Goal: Task Accomplishment & Management: Manage account settings

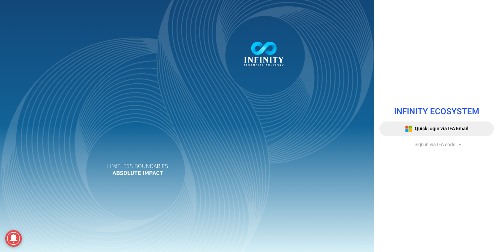
click at [429, 143] on span "Sign in via IFA code" at bounding box center [435, 144] width 41 height 7
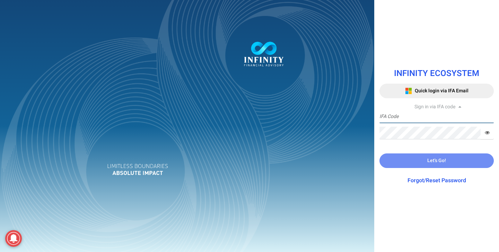
click at [425, 112] on input "text" at bounding box center [437, 116] width 114 height 13
paste input "AGNESBSCADMIN"
type input "AGNESBSCADMIN"
click at [428, 174] on div "INFINITY ECOSYSTEM Quick login via IFA Email Sign in via IFA code AGNESBSCADMIN…" at bounding box center [436, 125] width 125 height 131
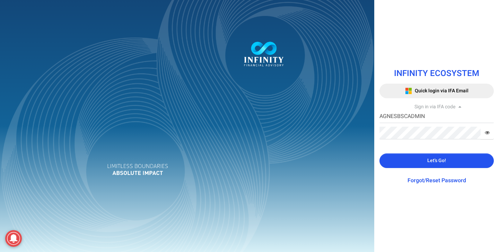
click at [404, 163] on button "Let's Go!" at bounding box center [437, 160] width 114 height 15
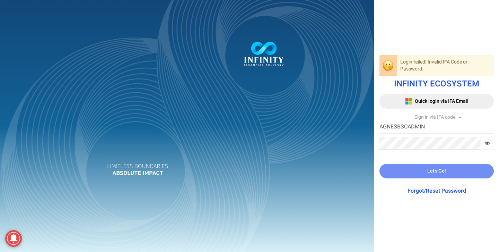
click at [401, 147] on div at bounding box center [249, 126] width 499 height 252
click at [401, 146] on div "Login failed! Invalid IFA Code or Password. INFINITY ECOSYSTEM Quick login via …" at bounding box center [249, 126] width 499 height 252
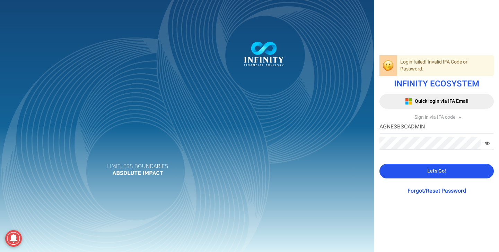
click at [395, 176] on button "Let's Go!" at bounding box center [437, 171] width 114 height 15
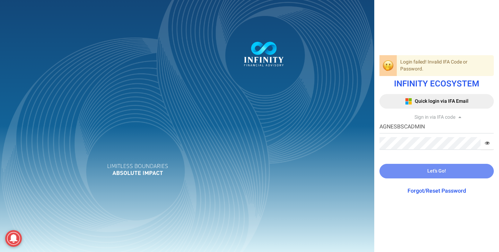
click at [436, 191] on link "Forgot/Reset Password" at bounding box center [437, 191] width 59 height 8
click at [437, 189] on link "Forgot/Reset Password" at bounding box center [437, 191] width 59 height 8
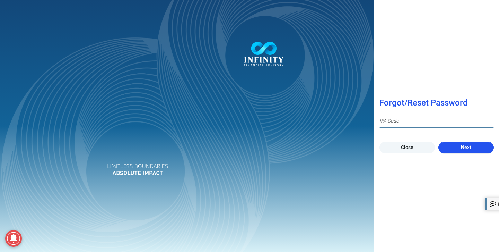
click at [420, 124] on input at bounding box center [437, 121] width 114 height 13
click at [420, 110] on form "Forgot/Reset Password Close Next" at bounding box center [437, 125] width 114 height 54
click at [423, 118] on input at bounding box center [437, 121] width 114 height 13
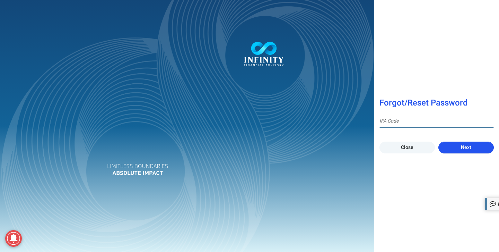
paste input "AGNESBSCADMIN"
type input "AGNESBSCADMIN"
drag, startPoint x: 448, startPoint y: 134, endPoint x: 461, endPoint y: 145, distance: 17.5
click at [451, 136] on form "Forgot/Reset Password AGNESBSCADMIN Close Next" at bounding box center [437, 125] width 114 height 54
click at [462, 145] on span "Next" at bounding box center [466, 147] width 10 height 7
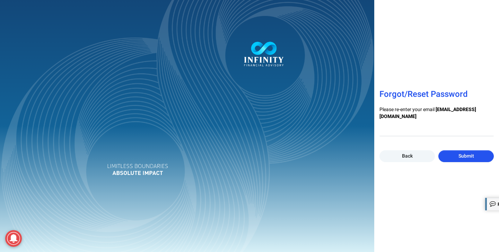
click at [421, 129] on div at bounding box center [249, 126] width 499 height 252
click at [424, 132] on div at bounding box center [249, 126] width 499 height 252
click at [422, 125] on input "email" at bounding box center [437, 129] width 114 height 13
type input "[DOMAIN_NAME][EMAIL_ADDRESS][DOMAIN_NAME]"
click button "Back" at bounding box center [407, 156] width 55 height 12
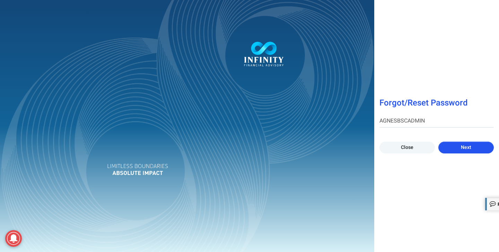
click at [458, 147] on button "Next" at bounding box center [466, 147] width 55 height 12
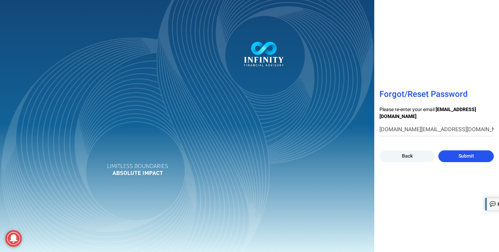
click at [460, 154] on div at bounding box center [249, 126] width 499 height 252
click at [452, 159] on div "Forgot/Reset Password Please re-enter your email [EMAIL_ADDRESS][DOMAIN_NAME] […" at bounding box center [249, 126] width 499 height 252
click at [453, 157] on button "Submit" at bounding box center [466, 156] width 55 height 12
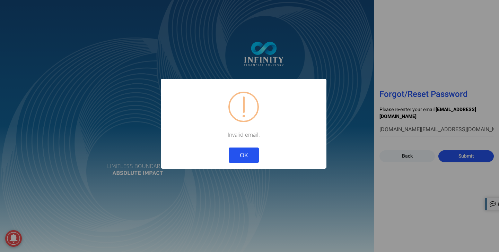
click at [241, 150] on button "OK" at bounding box center [244, 154] width 30 height 15
